Goal: Task Accomplishment & Management: Complete application form

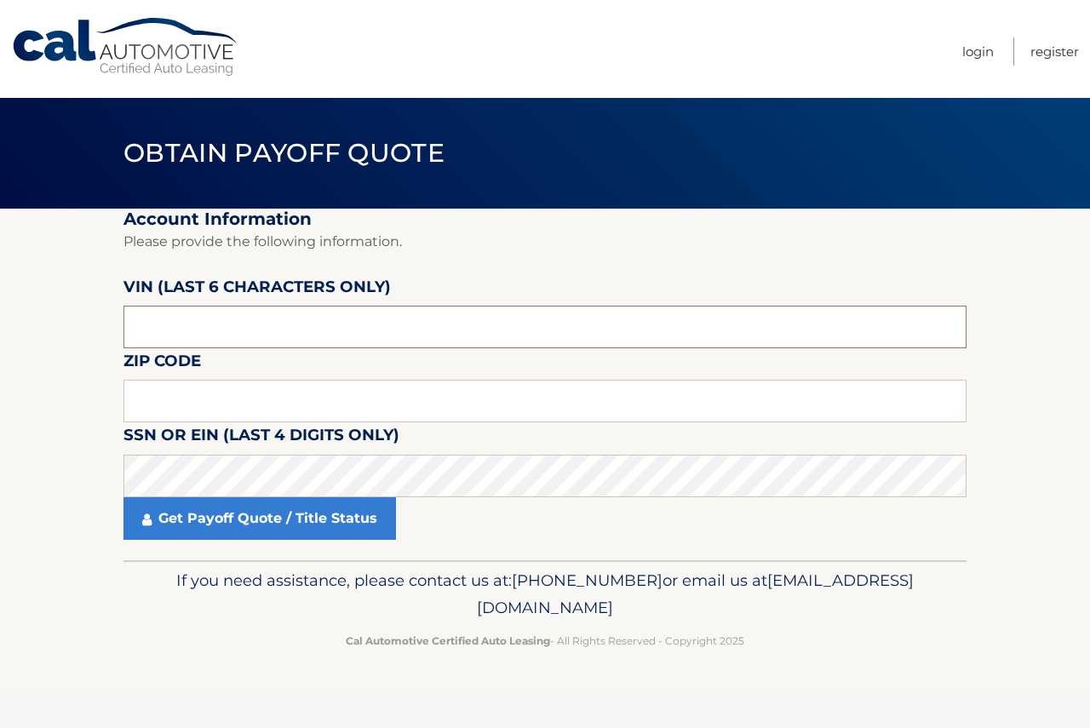
click at [301, 319] on input "text" at bounding box center [545, 327] width 843 height 43
type input "303329"
click at [285, 399] on input "text" at bounding box center [545, 401] width 843 height 43
type input "07083"
click at [295, 545] on fieldset "Account Information Please provide the following information. VIN (last 6 chara…" at bounding box center [545, 385] width 843 height 352
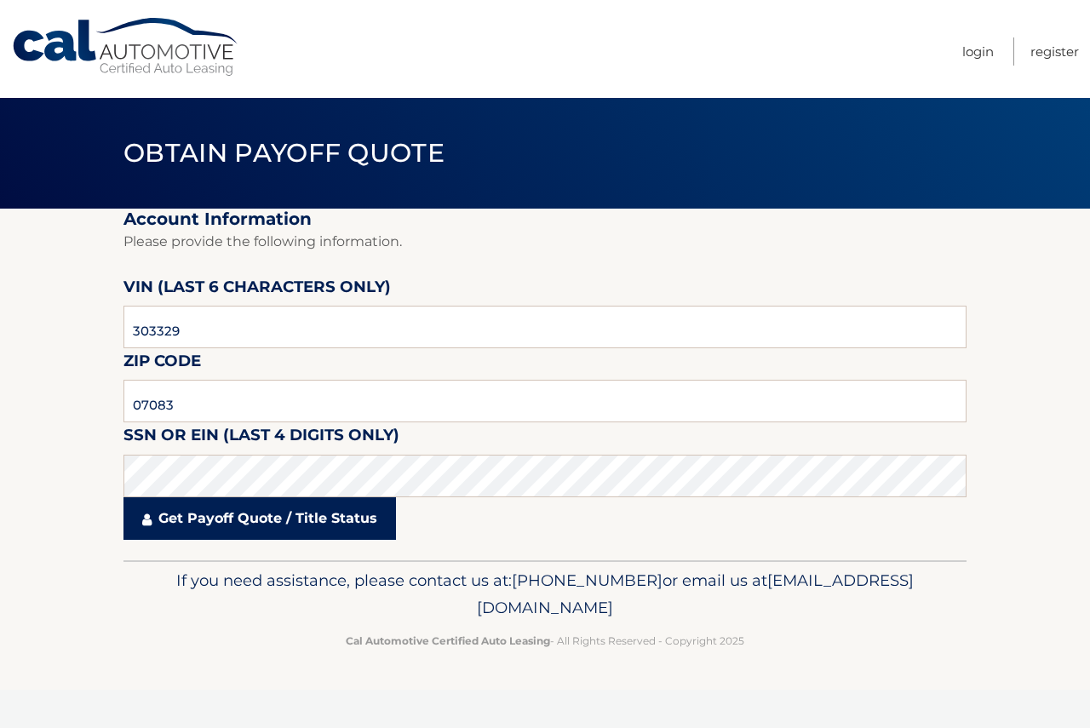
click at [294, 531] on link "Get Payoff Quote / Title Status" at bounding box center [260, 518] width 273 height 43
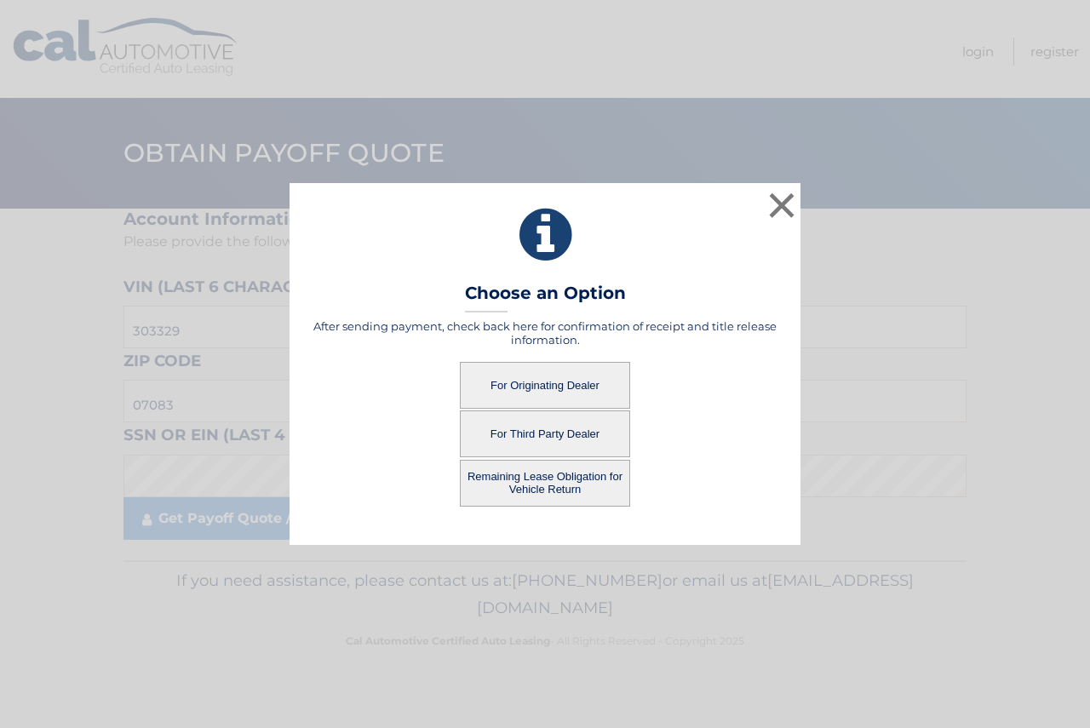
click at [530, 394] on button "For Originating Dealer" at bounding box center [545, 385] width 170 height 47
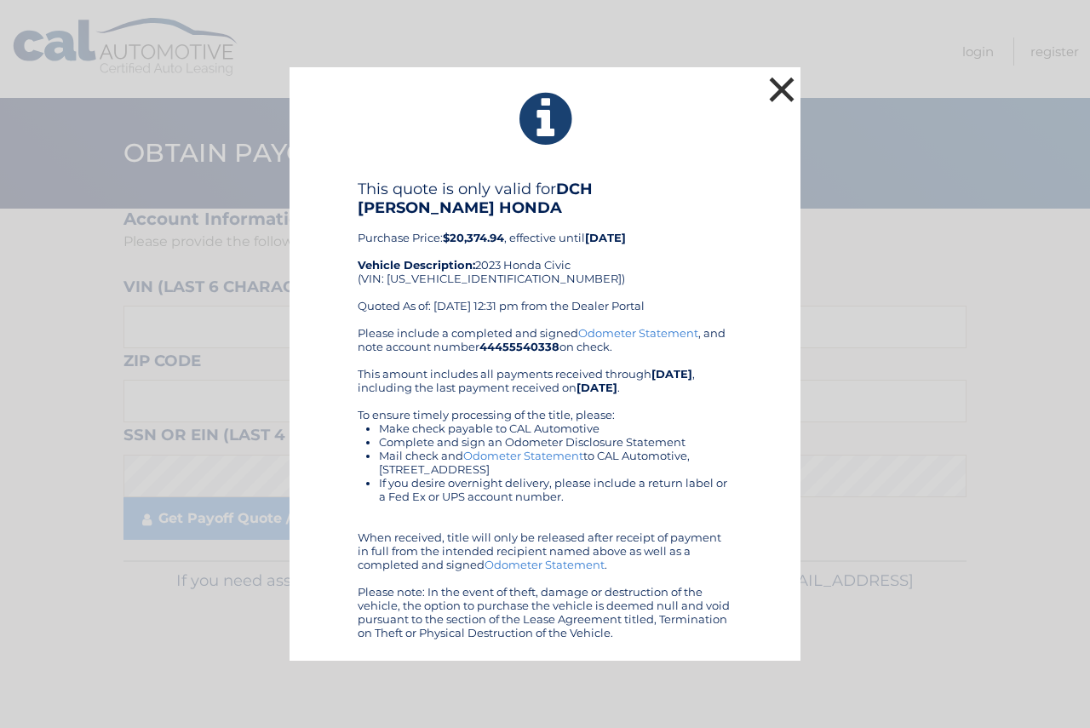
click at [783, 101] on button "×" at bounding box center [782, 89] width 34 height 34
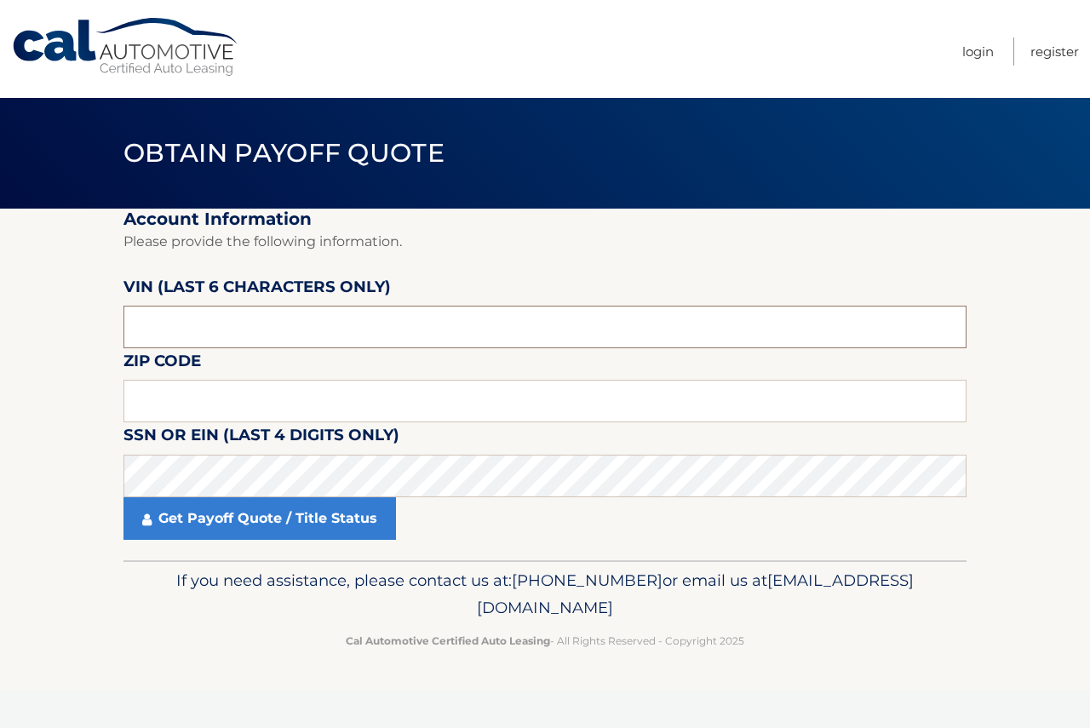
click at [297, 332] on input "text" at bounding box center [545, 327] width 843 height 43
type input "512840"
click at [409, 388] on input "text" at bounding box center [545, 401] width 843 height 43
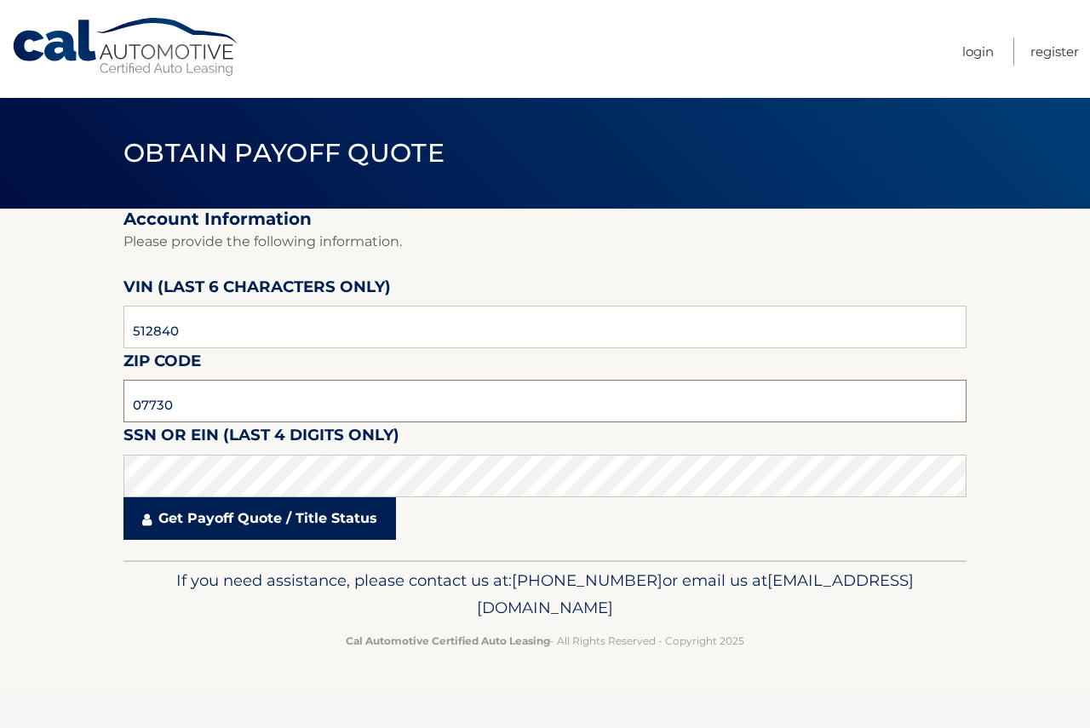
type input "07730"
click at [365, 521] on link "Get Payoff Quote / Title Status" at bounding box center [260, 518] width 273 height 43
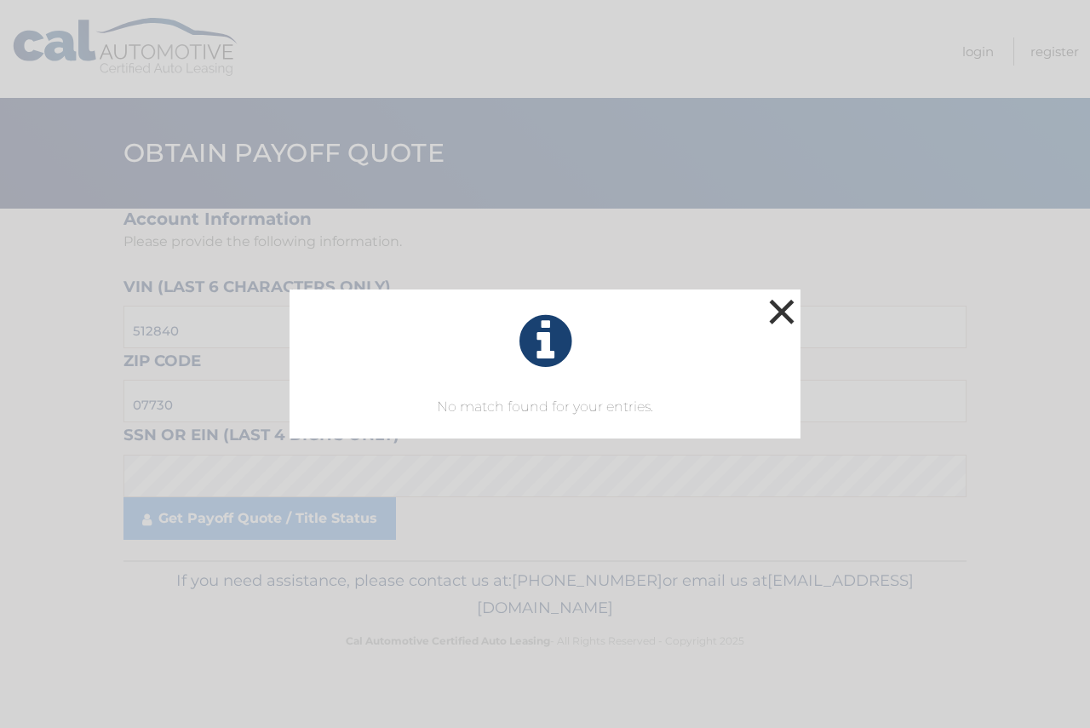
click at [775, 319] on button "×" at bounding box center [782, 312] width 34 height 34
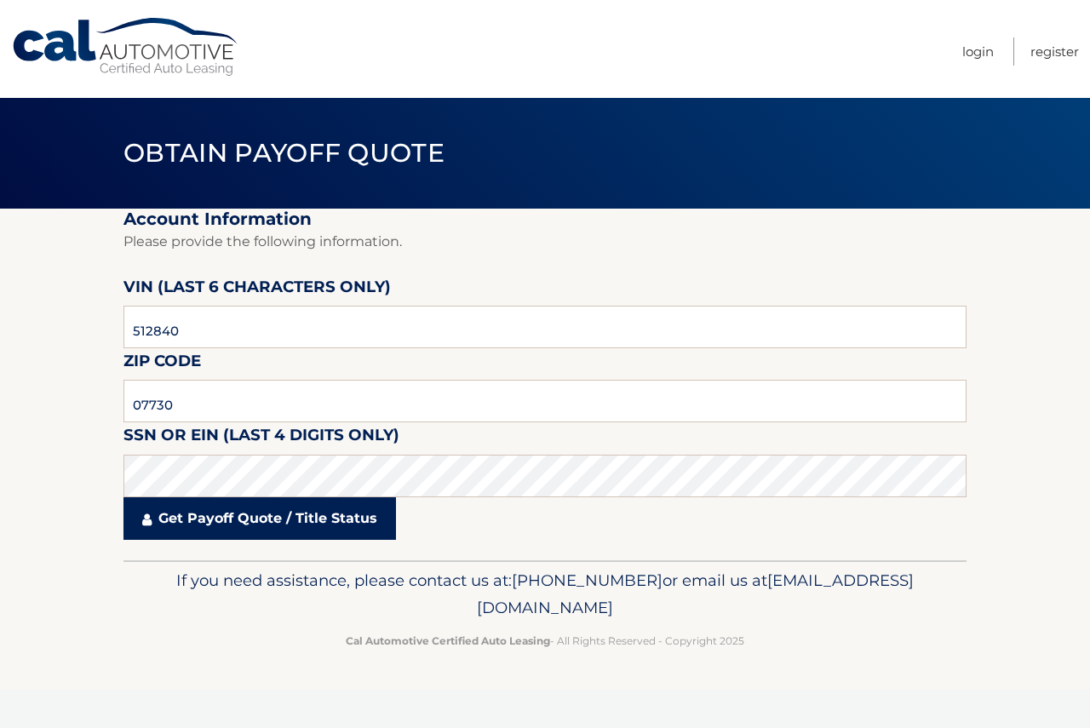
click at [255, 514] on link "Get Payoff Quote / Title Status" at bounding box center [260, 518] width 273 height 43
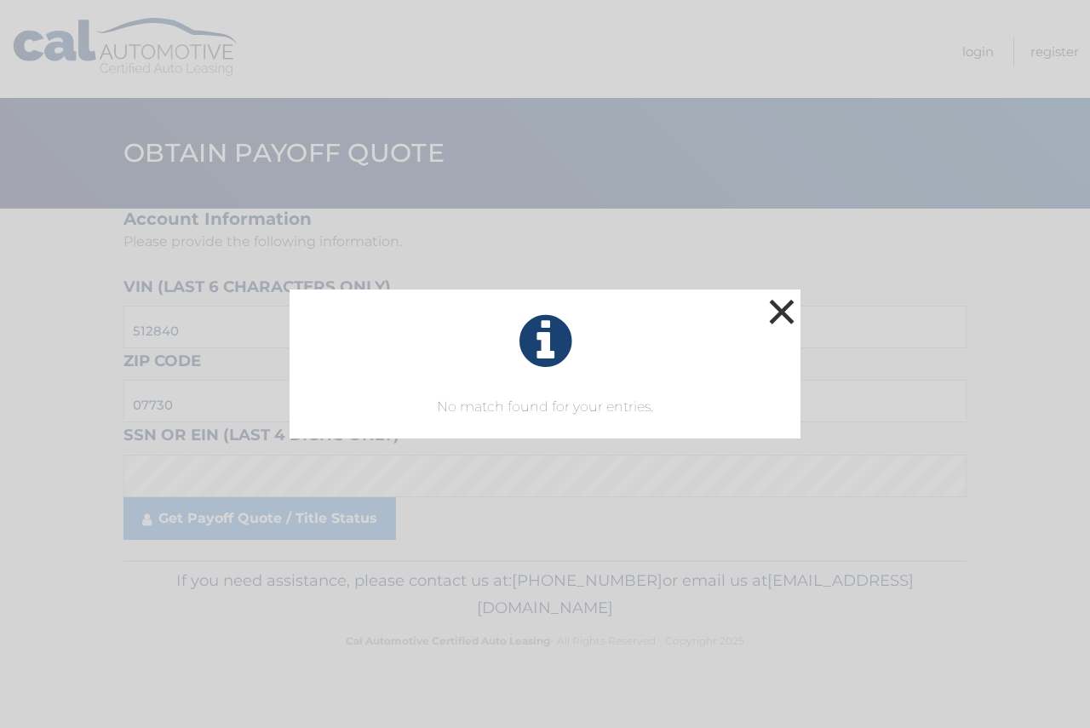
click at [774, 308] on button "×" at bounding box center [782, 312] width 34 height 34
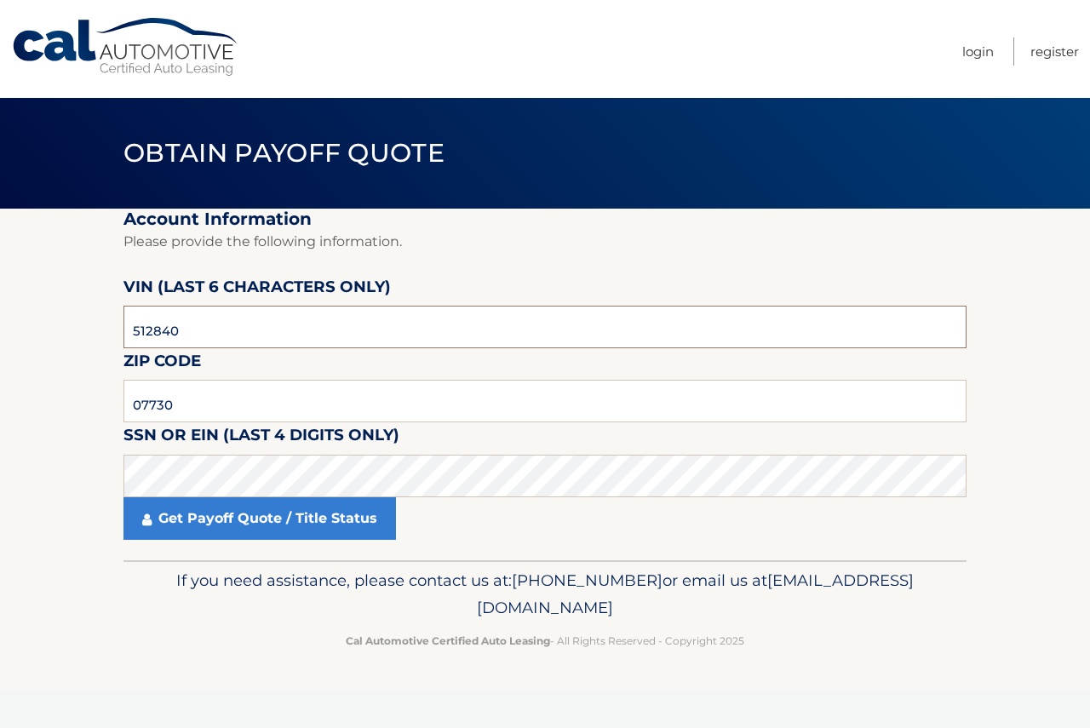
click at [272, 328] on input "512840" at bounding box center [545, 327] width 843 height 43
type input "607954"
click at [234, 384] on input "07730" at bounding box center [545, 401] width 843 height 43
click at [234, 387] on input "07730" at bounding box center [545, 401] width 843 height 43
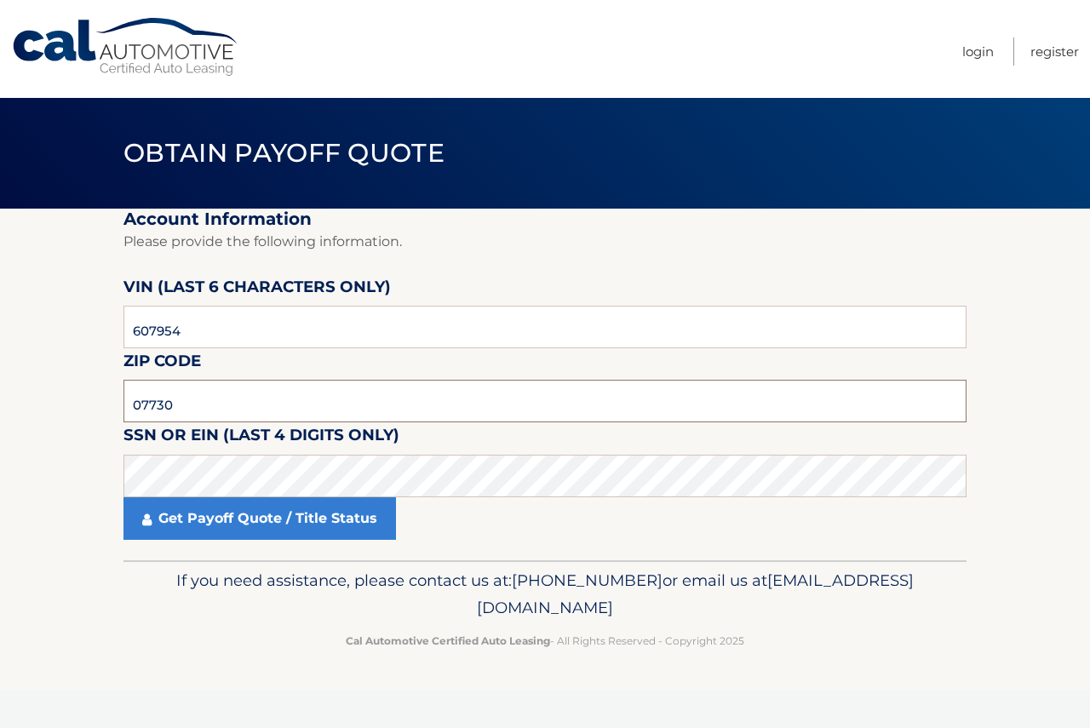
click at [234, 387] on input "07730" at bounding box center [545, 401] width 843 height 43
click at [140, 395] on input "text" at bounding box center [545, 401] width 843 height 43
type input "07733"
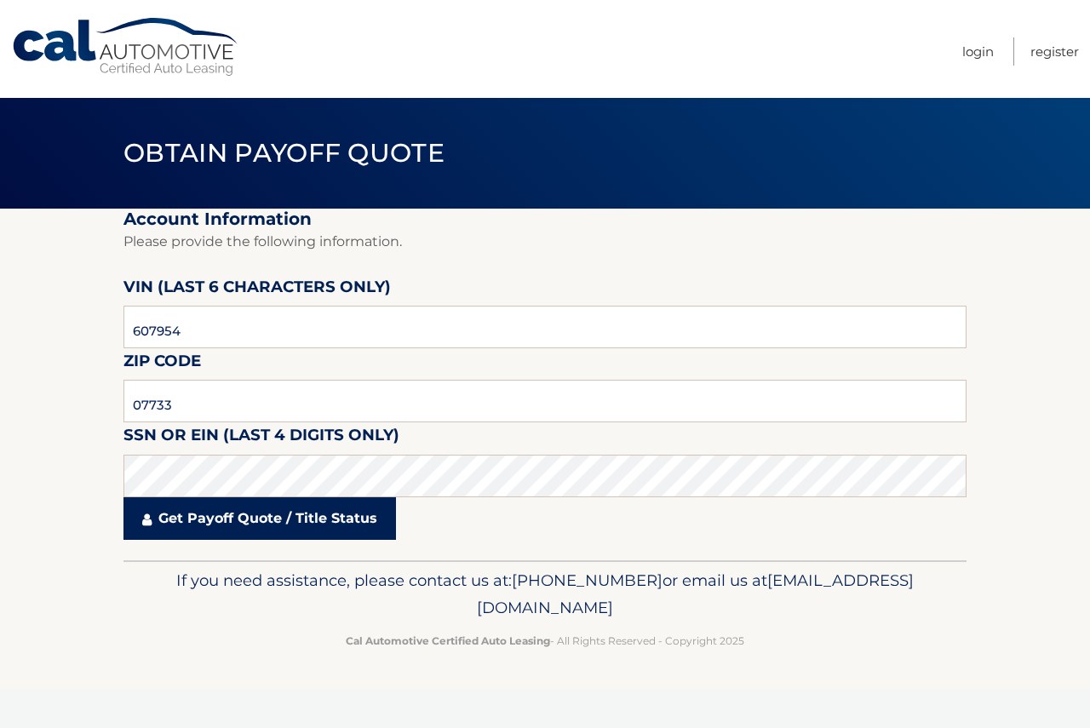
click at [296, 503] on link "Get Payoff Quote / Title Status" at bounding box center [260, 518] width 273 height 43
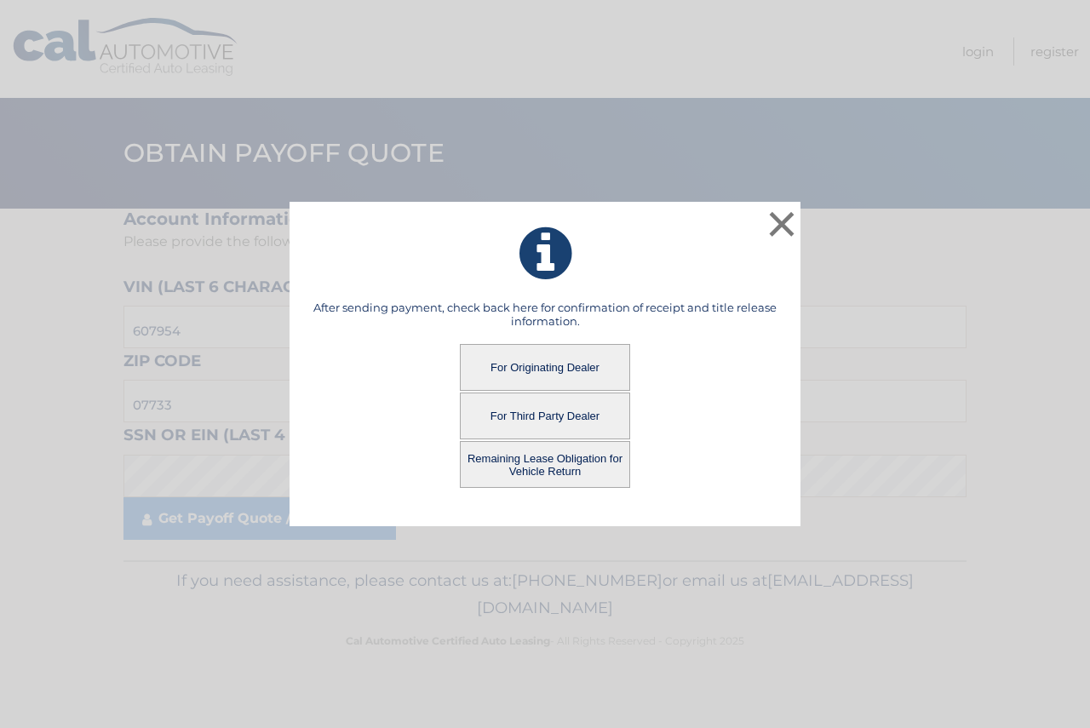
click at [551, 353] on button "For Originating Dealer" at bounding box center [545, 367] width 170 height 47
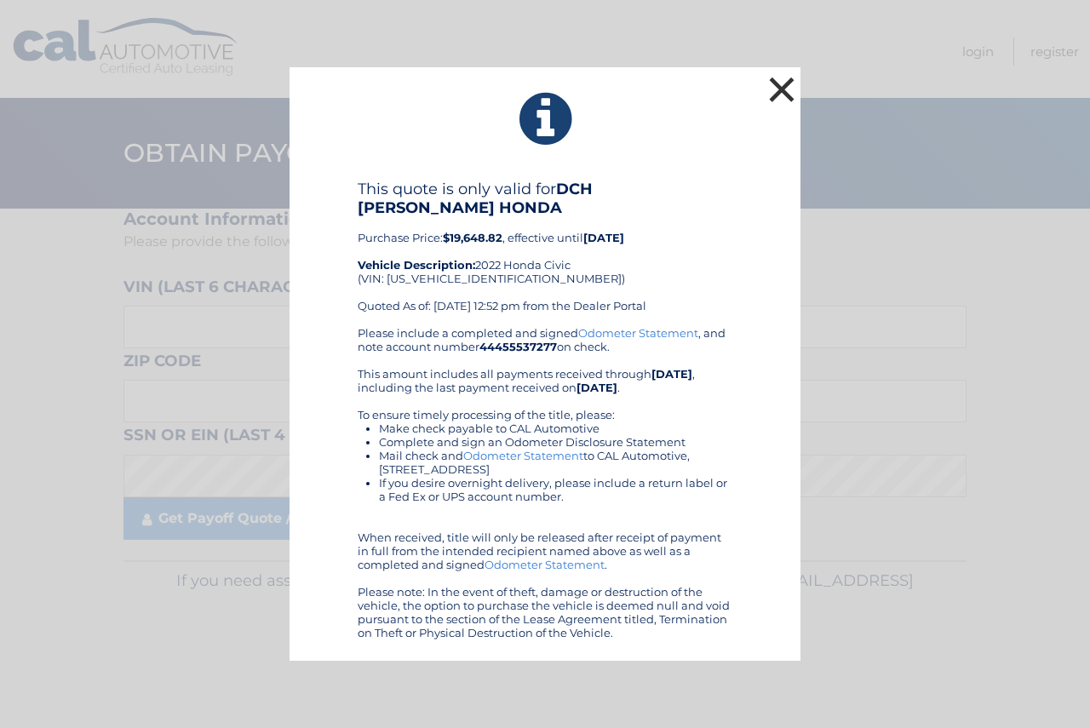
click at [786, 95] on button "×" at bounding box center [782, 89] width 34 height 34
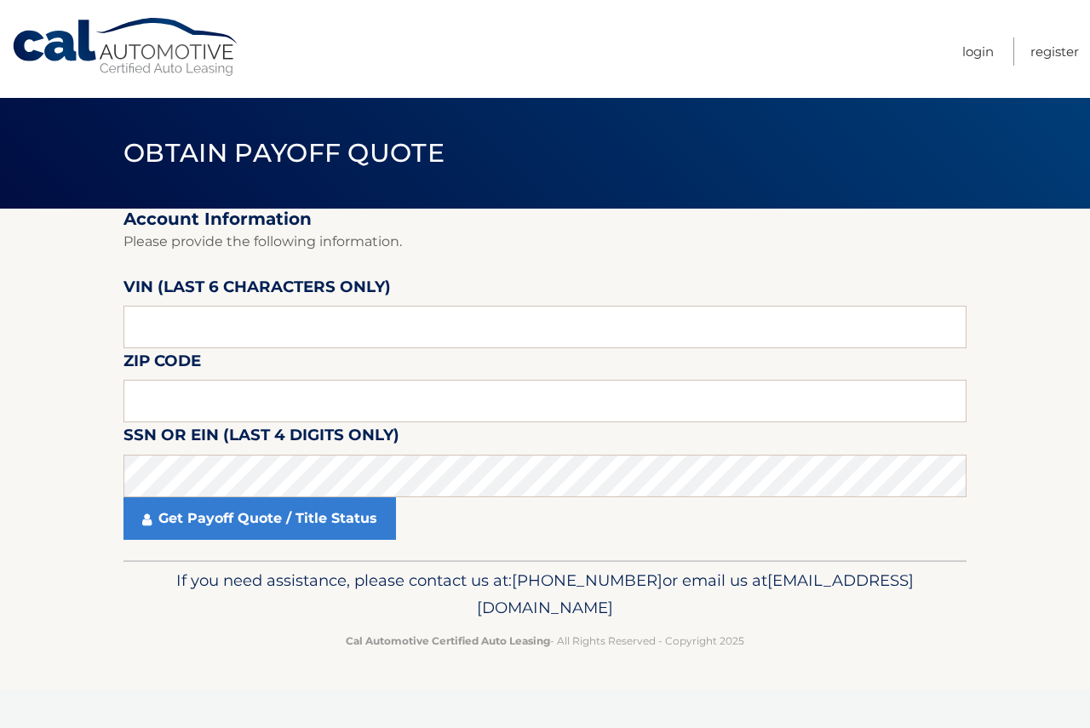
click at [168, 55] on link "Cal Automotive" at bounding box center [126, 47] width 230 height 60
click at [441, 338] on input "text" at bounding box center [545, 327] width 843 height 43
type input "713067"
click at [284, 409] on input "text" at bounding box center [545, 401] width 843 height 43
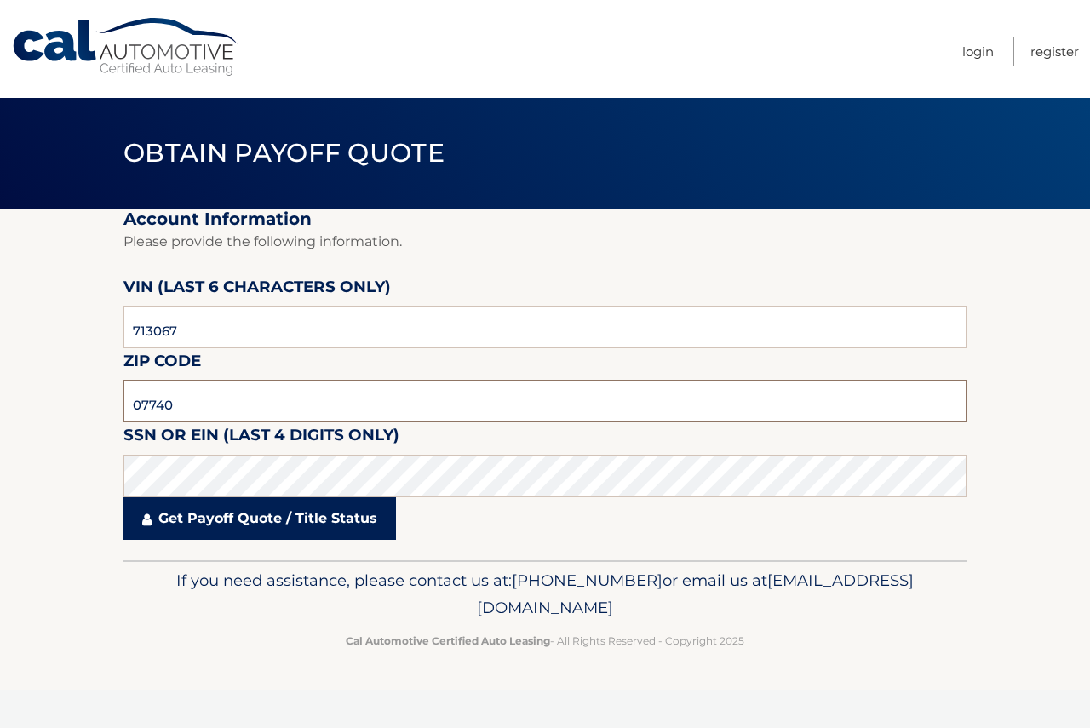
type input "07740"
click at [276, 508] on link "Get Payoff Quote / Title Status" at bounding box center [260, 518] width 273 height 43
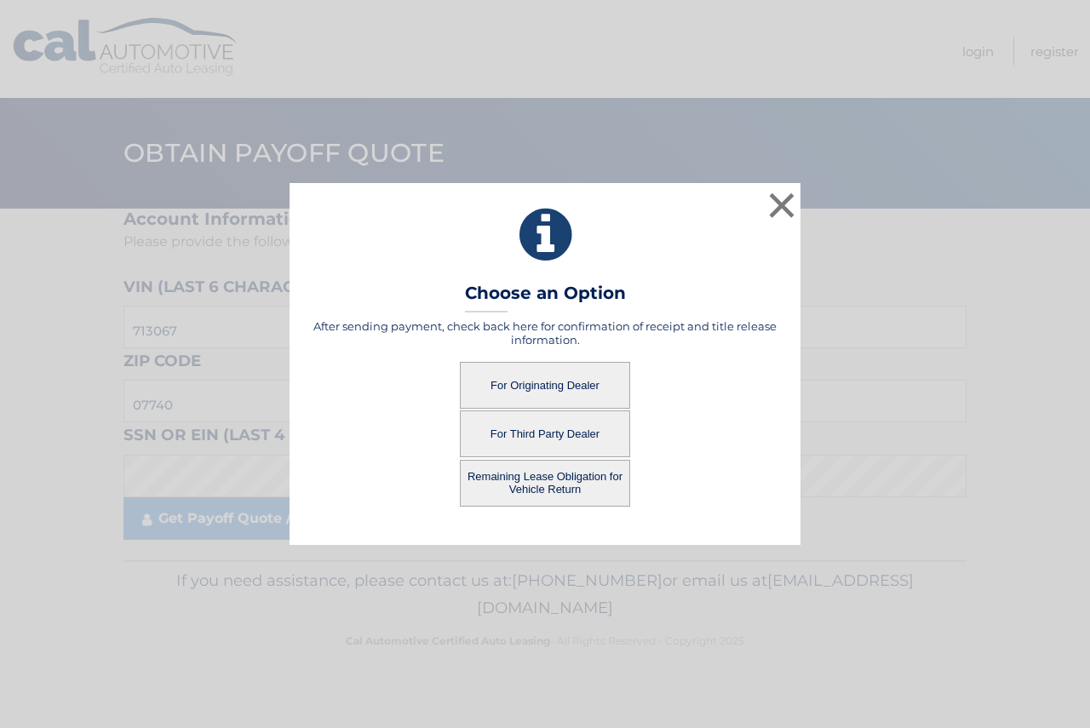
click at [536, 376] on button "For Originating Dealer" at bounding box center [545, 385] width 170 height 47
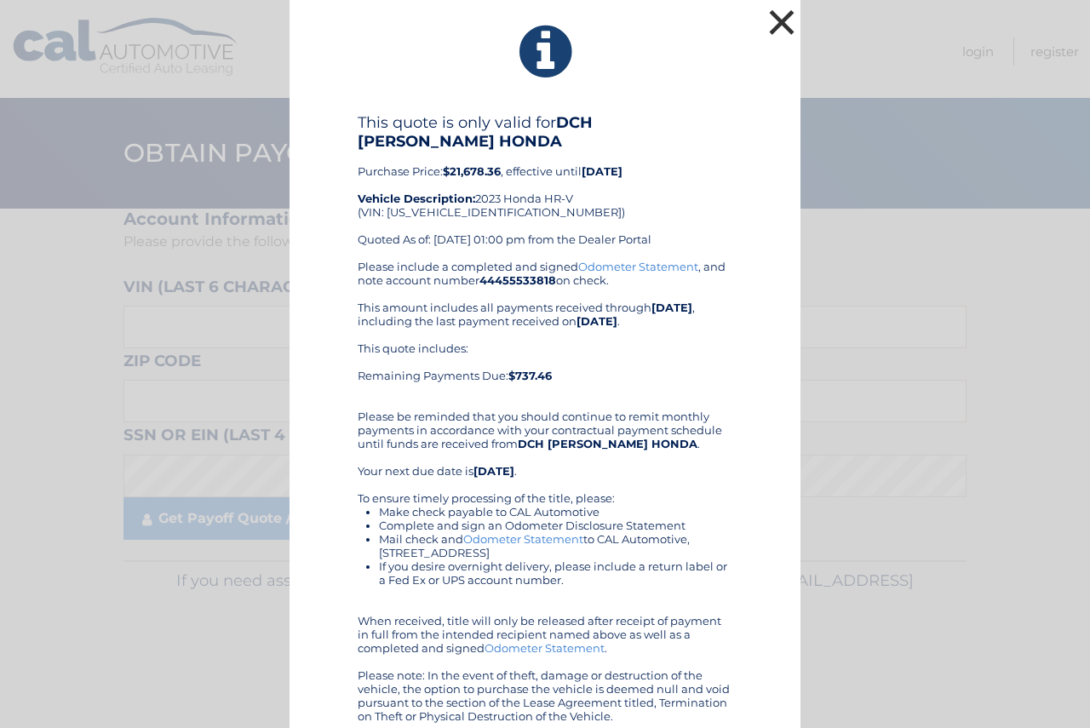
click at [777, 26] on button "×" at bounding box center [782, 22] width 34 height 34
